Goal: Transaction & Acquisition: Purchase product/service

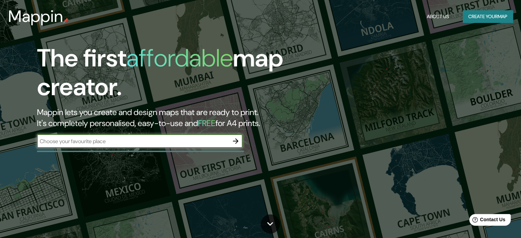
click at [167, 146] on div "​" at bounding box center [140, 141] width 206 height 14
click at [158, 141] on input "text" at bounding box center [133, 141] width 192 height 8
type input "VERACRUZ VER"
click at [243, 142] on div "The first affordable map creator. Mappin lets you create and design maps that a…" at bounding box center [167, 99] width 313 height 111
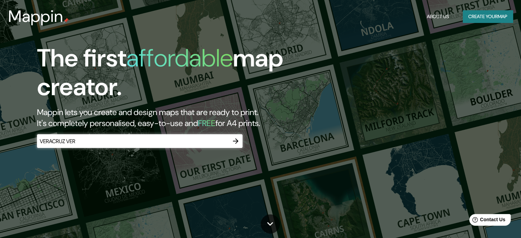
click at [237, 141] on icon "button" at bounding box center [235, 141] width 5 height 5
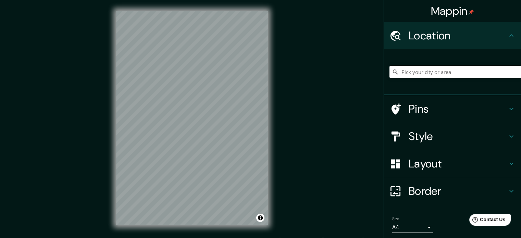
click at [276, 139] on div "© Mapbox © OpenStreetMap Improve this map" at bounding box center [192, 118] width 174 height 237
click at [287, 128] on div "Mappin Location Pins Style Layout Border Choose a border. Hint : you can make l…" at bounding box center [260, 124] width 521 height 248
click at [436, 139] on h4 "Style" at bounding box center [458, 137] width 99 height 14
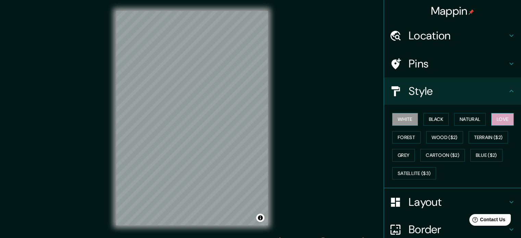
click at [492, 118] on button "Love" at bounding box center [503, 119] width 23 height 13
click at [422, 201] on h4 "Layout" at bounding box center [458, 202] width 99 height 14
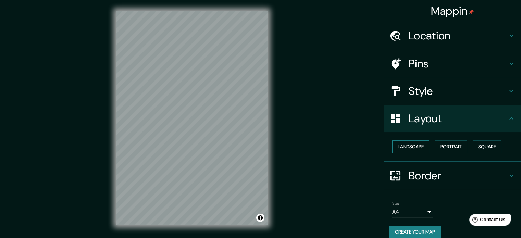
click at [412, 152] on button "Landscape" at bounding box center [411, 147] width 37 height 13
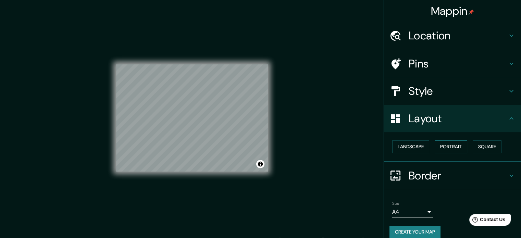
click at [444, 152] on button "Portrait" at bounding box center [451, 147] width 33 height 13
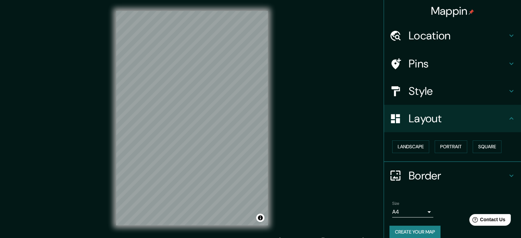
click at [510, 148] on div "Landscape Portrait Square" at bounding box center [456, 147] width 132 height 18
click at [499, 145] on button "Square" at bounding box center [487, 147] width 29 height 13
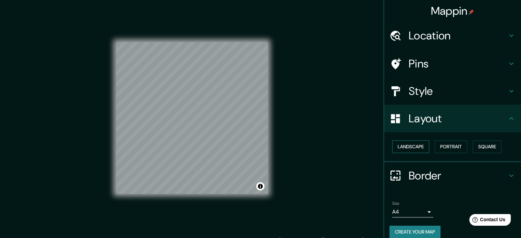
click at [411, 145] on button "Landscape" at bounding box center [411, 147] width 37 height 13
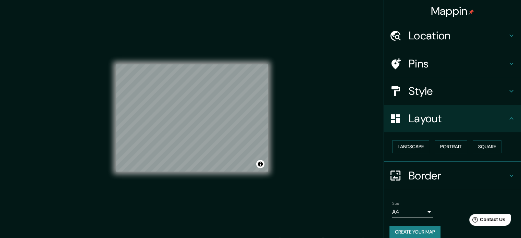
click at [409, 228] on button "Create your map" at bounding box center [415, 232] width 51 height 13
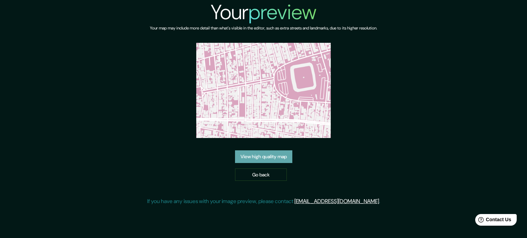
click at [290, 154] on link "View high quality map" at bounding box center [263, 157] width 57 height 13
